Goal: Task Accomplishment & Management: Manage account settings

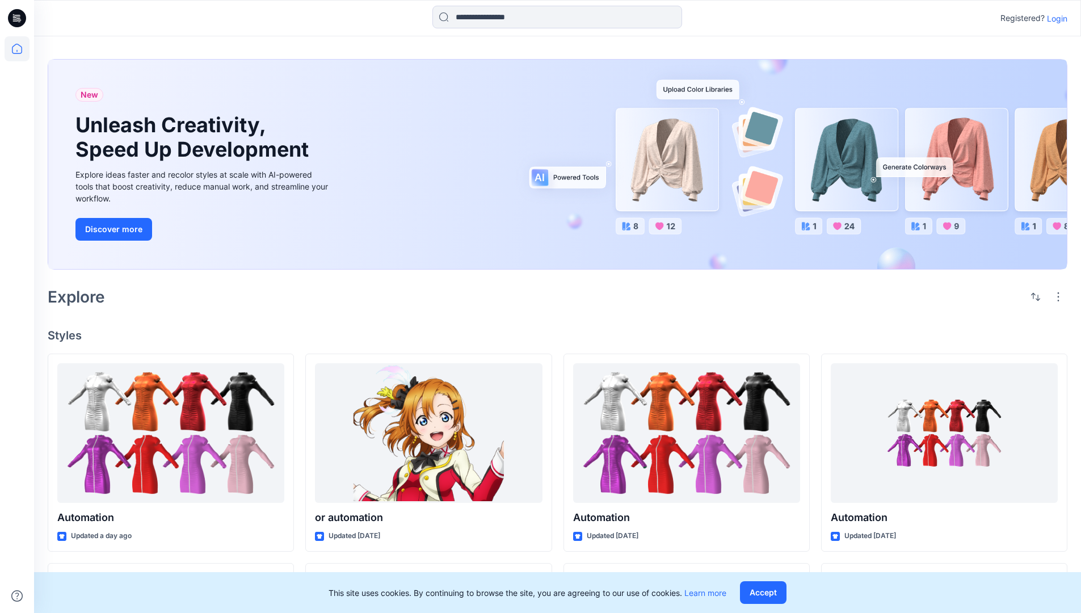
click at [1054, 18] on p "Login" at bounding box center [1057, 18] width 20 height 12
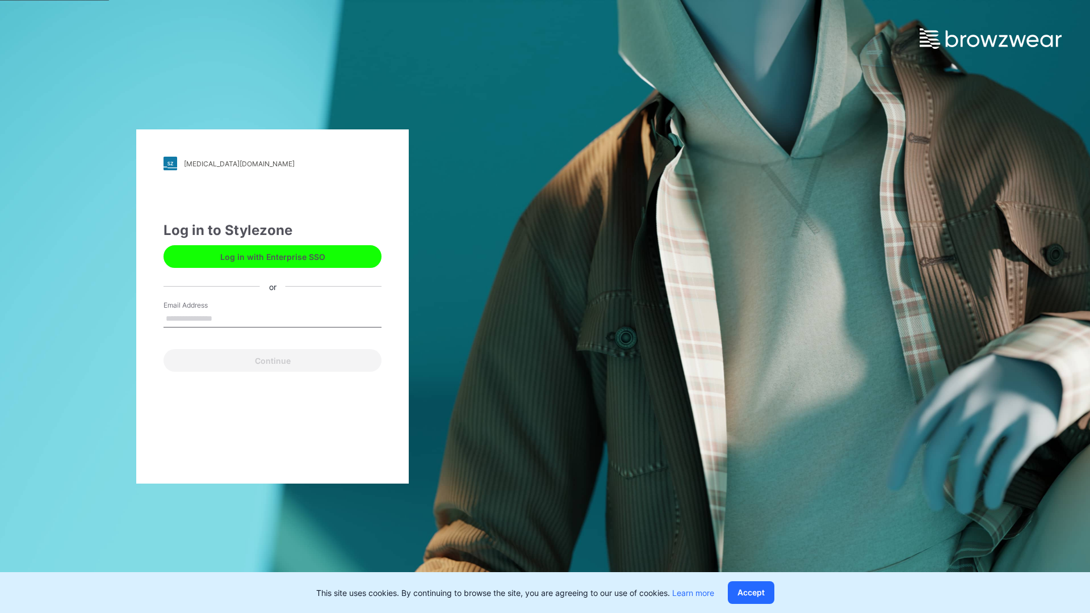
click at [224, 318] on input "Email Address" at bounding box center [272, 318] width 218 height 17
type input "**********"
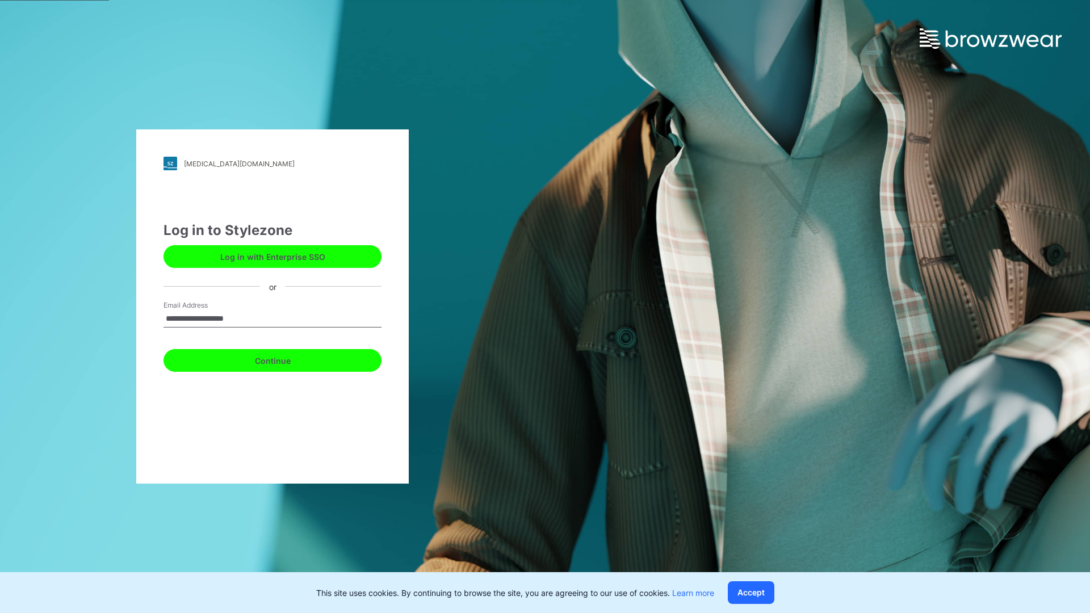
click at [285, 359] on button "Continue" at bounding box center [272, 360] width 218 height 23
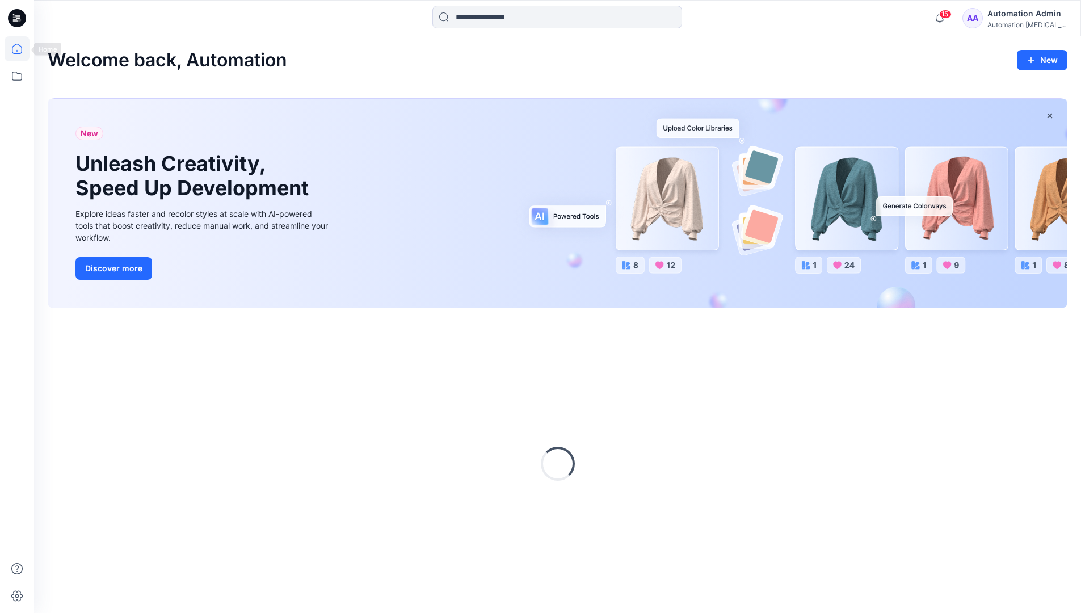
click at [22, 49] on icon at bounding box center [17, 49] width 10 height 10
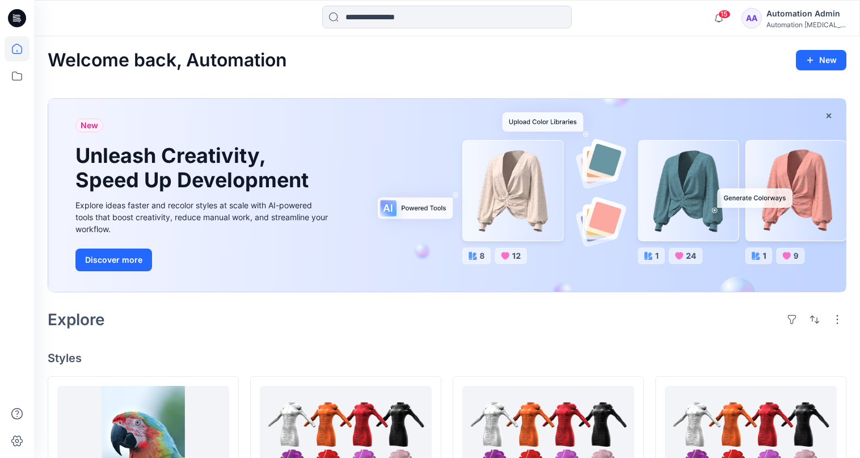
scroll to position [45, 0]
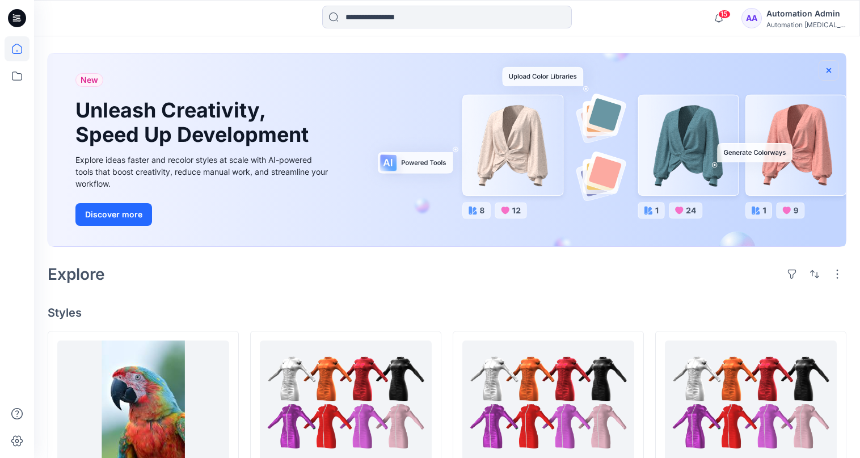
click at [829, 70] on icon "button" at bounding box center [829, 70] width 5 height 5
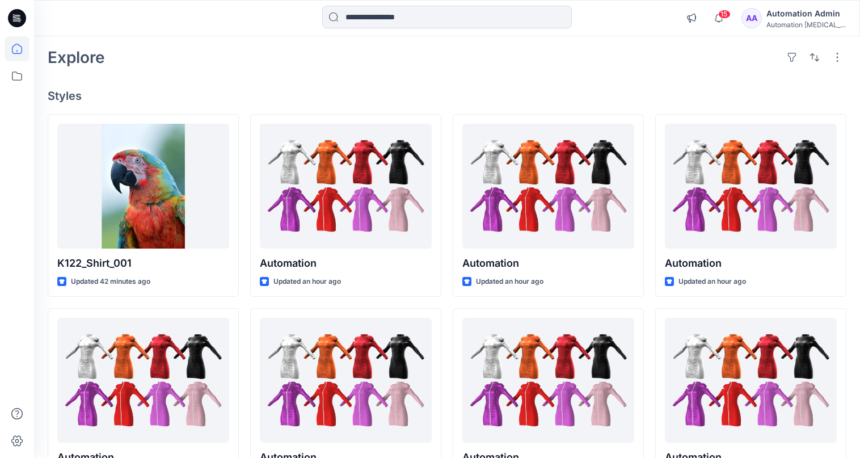
click at [810, 26] on div "Automation [MEDICAL_DATA]..." at bounding box center [806, 24] width 79 height 9
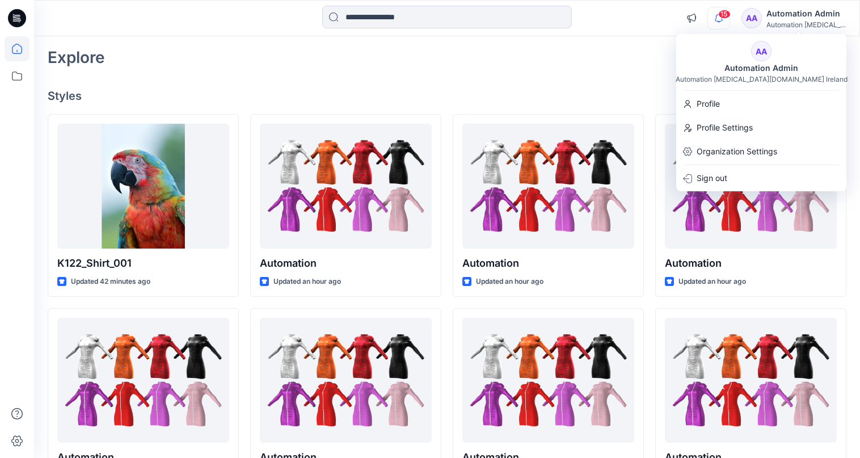
click at [723, 19] on icon "button" at bounding box center [719, 17] width 8 height 7
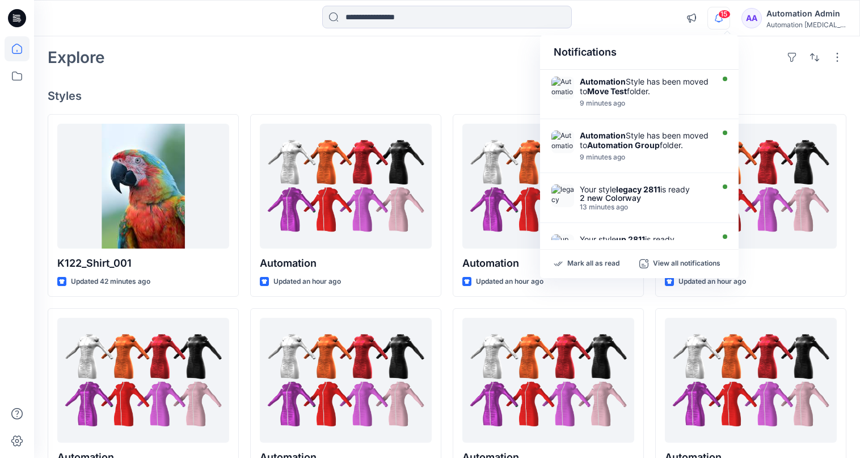
scroll to position [0, 0]
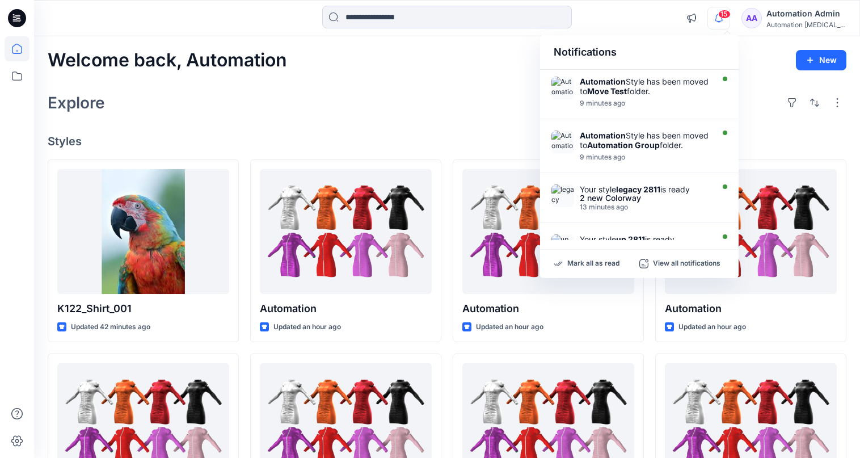
click at [563, 57] on div "Notifications" at bounding box center [639, 52] width 199 height 35
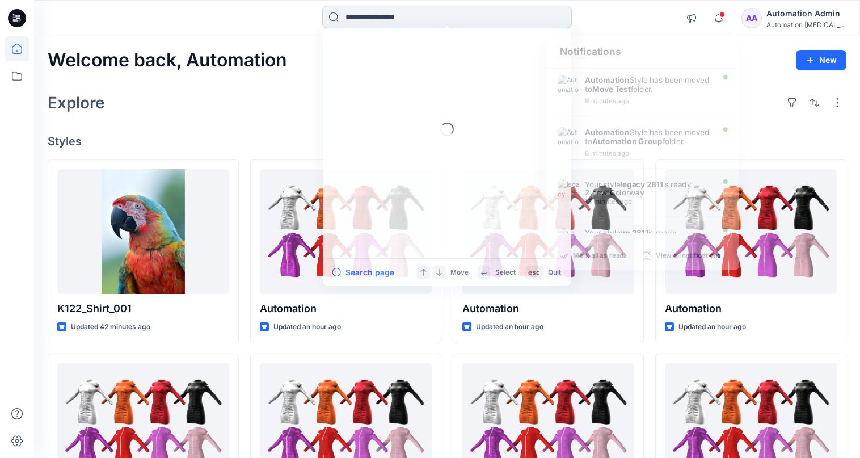
click at [450, 24] on input at bounding box center [447, 17] width 250 height 23
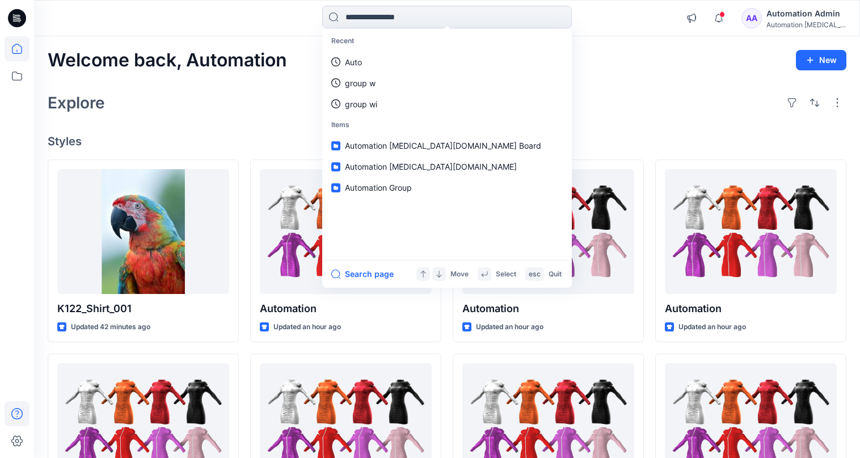
click at [14, 413] on icon at bounding box center [17, 413] width 25 height 25
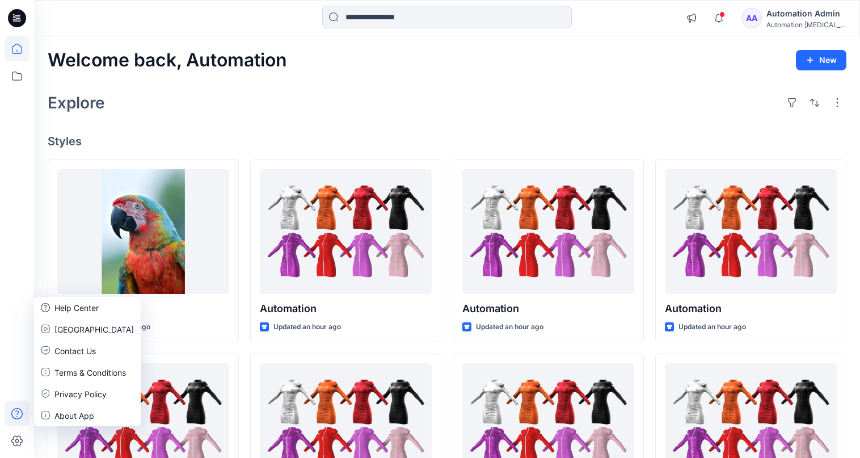
click at [205, 112] on div "Explore" at bounding box center [447, 102] width 799 height 27
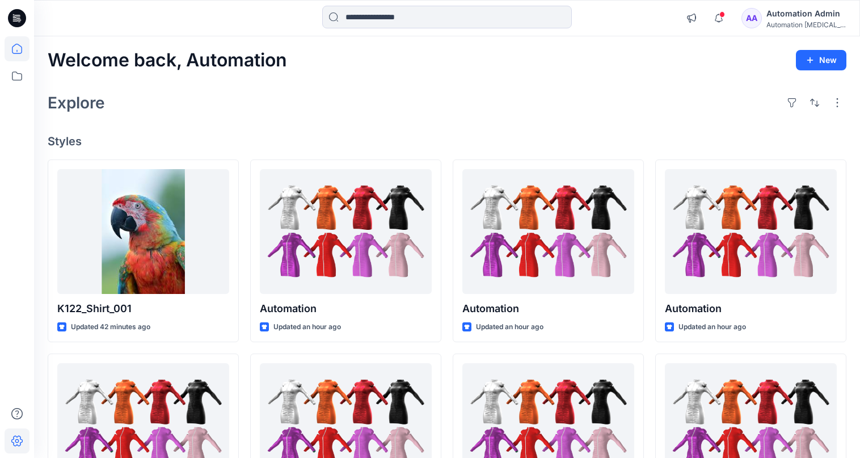
click at [23, 437] on icon at bounding box center [17, 440] width 25 height 25
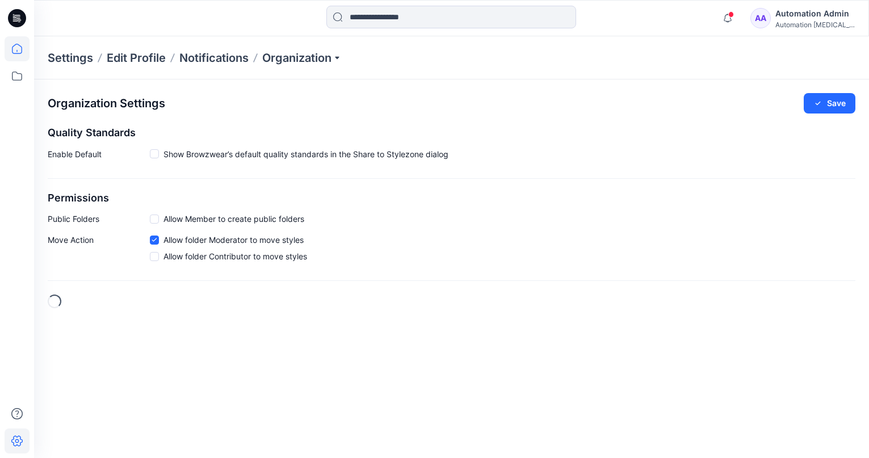
click at [23, 51] on icon at bounding box center [17, 48] width 25 height 25
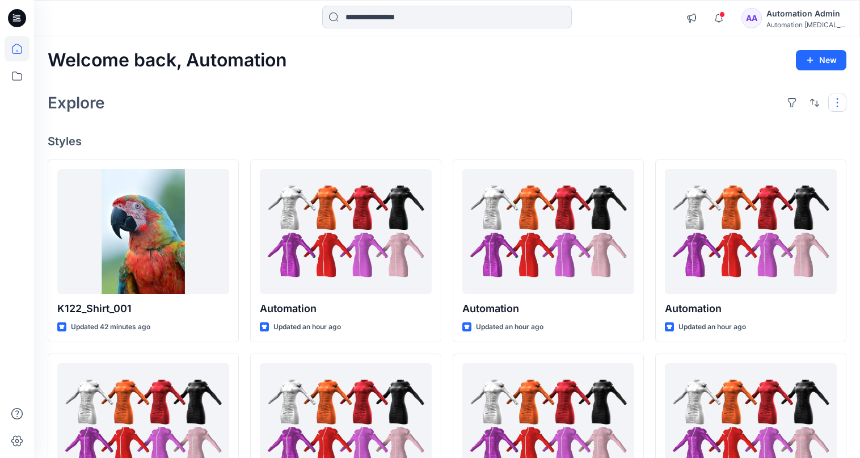
click at [835, 108] on button "button" at bounding box center [838, 103] width 18 height 18
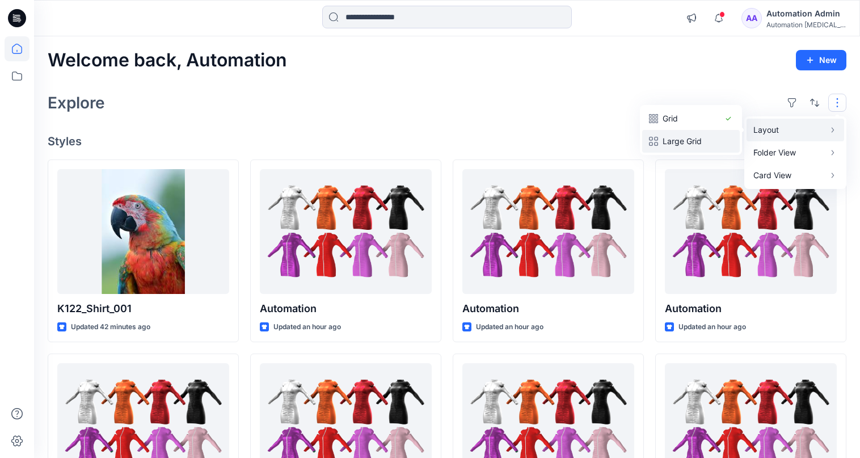
click at [703, 135] on p "Large Grid" at bounding box center [691, 141] width 57 height 14
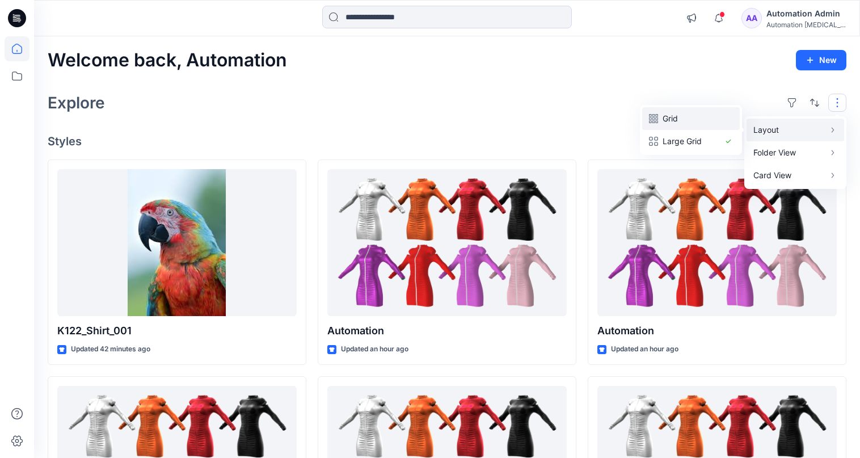
click at [678, 119] on p "Grid" at bounding box center [691, 119] width 57 height 14
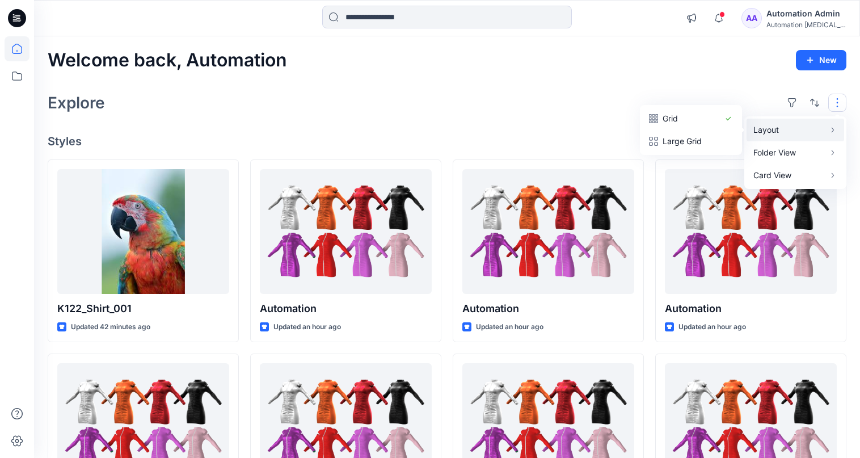
click at [838, 103] on button "button" at bounding box center [838, 103] width 18 height 18
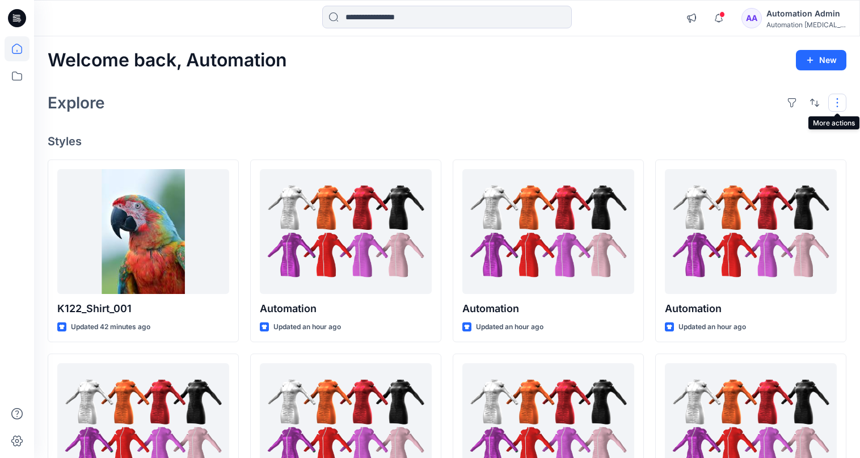
click at [833, 103] on button "button" at bounding box center [838, 103] width 18 height 18
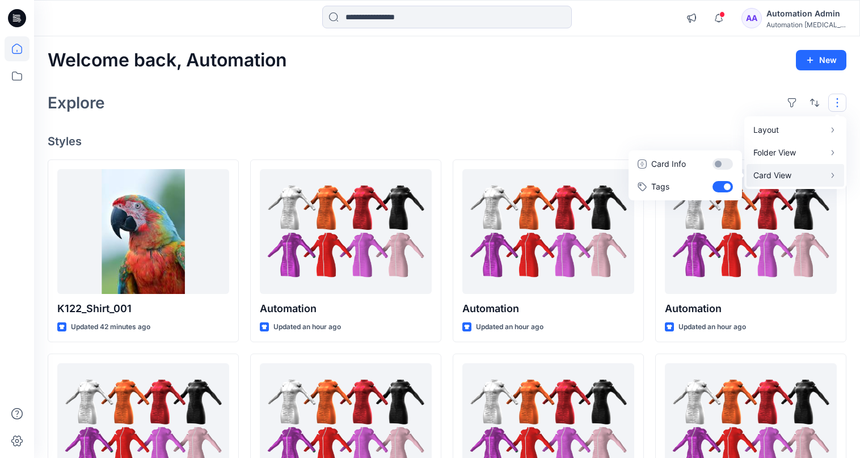
click at [801, 172] on p "Card View" at bounding box center [790, 176] width 72 height 14
click at [722, 163] on button "Card Info" at bounding box center [685, 164] width 109 height 23
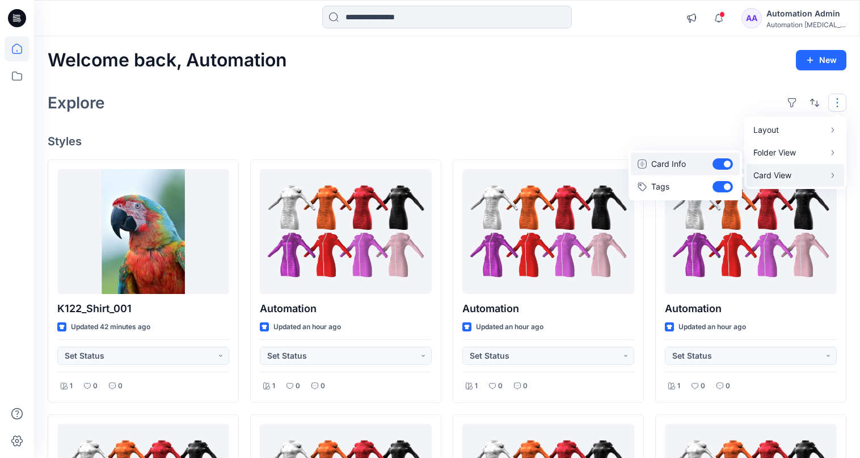
click at [722, 163] on button "Card Info" at bounding box center [685, 164] width 109 height 23
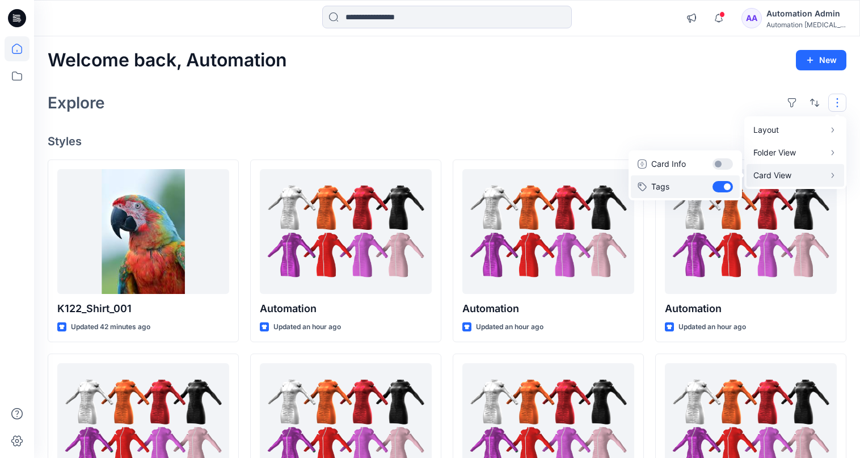
click at [723, 184] on button "Tags" at bounding box center [685, 186] width 109 height 23
click at [825, 99] on div "Layout Grid Large Grid Folder View Compact Card Card View Card Info Tags" at bounding box center [815, 103] width 64 height 18
click at [709, 102] on div "Explore" at bounding box center [447, 102] width 799 height 27
click at [829, 102] on button "button" at bounding box center [838, 103] width 18 height 18
click at [789, 174] on p "Card View" at bounding box center [790, 176] width 72 height 14
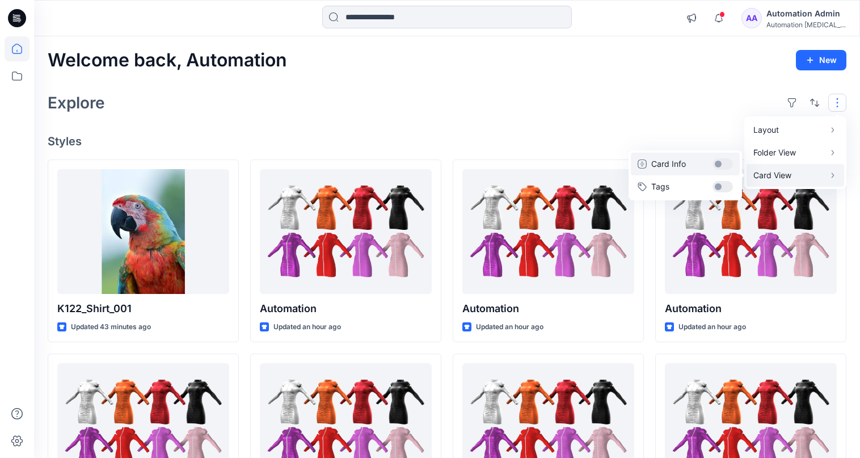
click at [724, 164] on button "Card Info" at bounding box center [685, 164] width 109 height 23
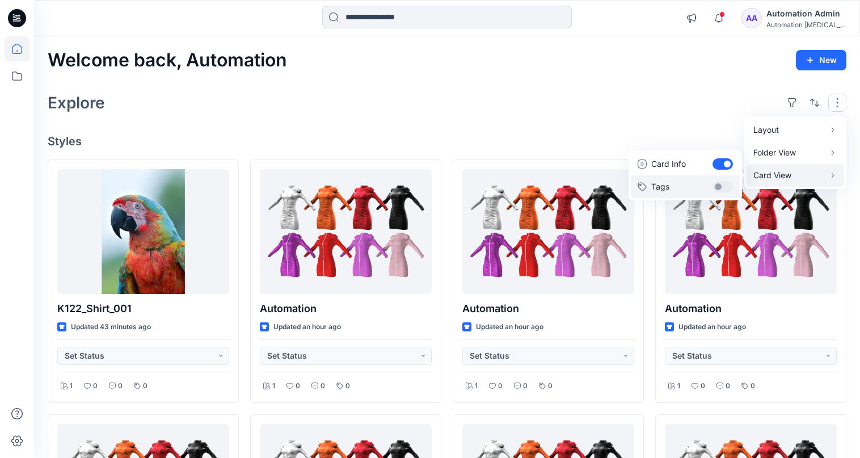
click at [724, 180] on button "Tags" at bounding box center [685, 186] width 109 height 23
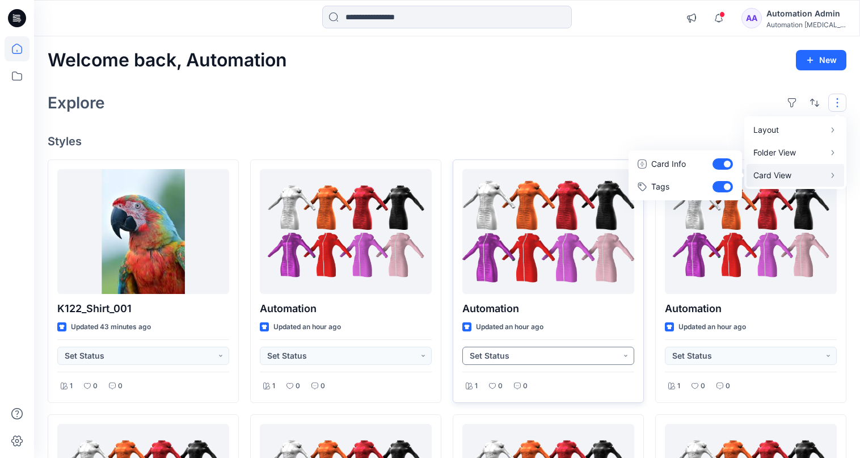
click at [625, 359] on button "Set Status" at bounding box center [549, 356] width 172 height 18
